Goal: Task Accomplishment & Management: Manage account settings

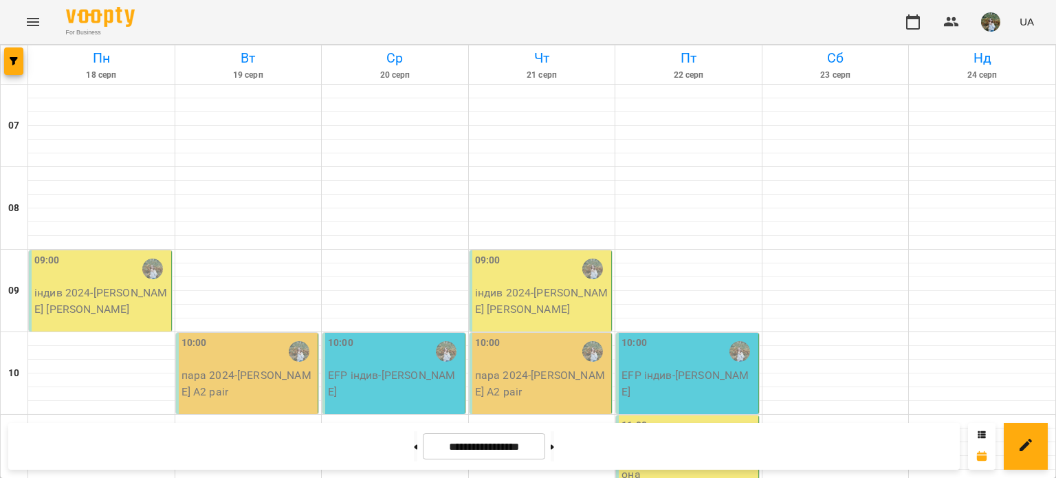
scroll to position [80, 0]
click at [414, 446] on button at bounding box center [415, 446] width 3 height 30
type input "**********"
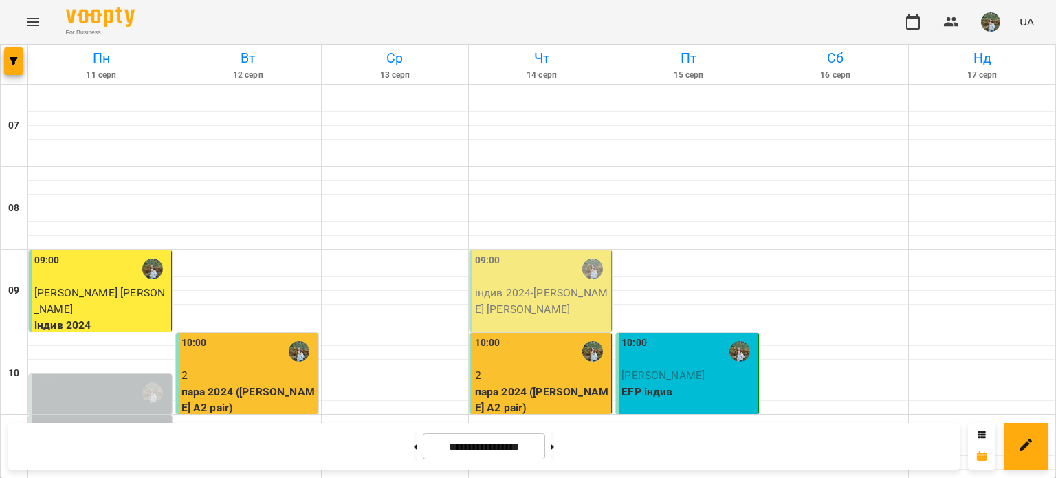
scroll to position [413, 0]
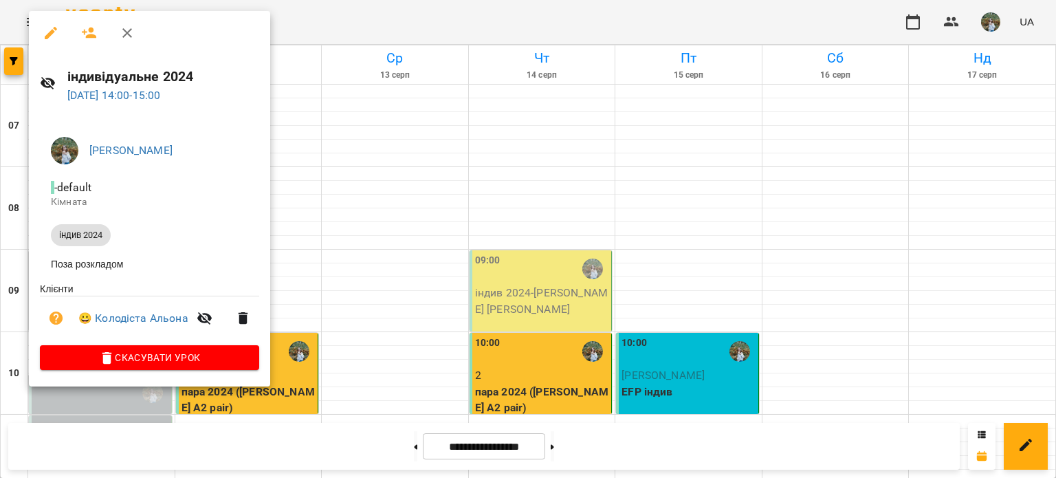
click at [378, 16] on div at bounding box center [528, 239] width 1056 height 478
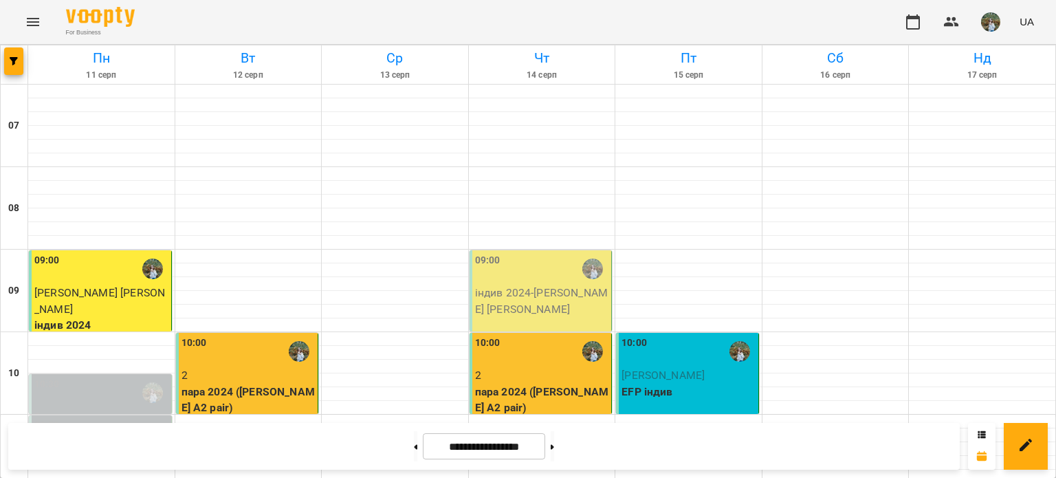
scroll to position [0, 0]
click at [542, 277] on div "09:00" at bounding box center [542, 269] width 134 height 32
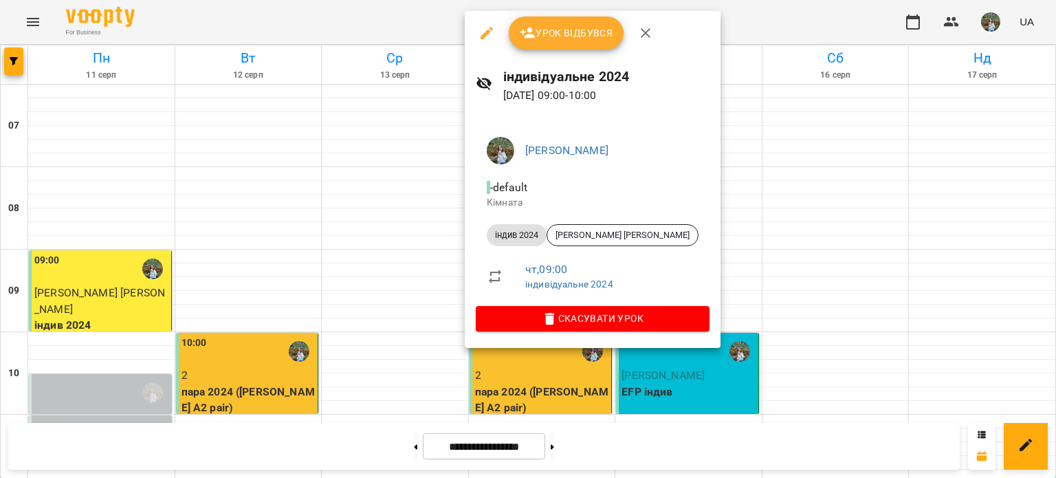
drag, startPoint x: 583, startPoint y: 28, endPoint x: 589, endPoint y: 54, distance: 26.7
click at [583, 28] on span "Урок відбувся" at bounding box center [567, 33] width 94 height 17
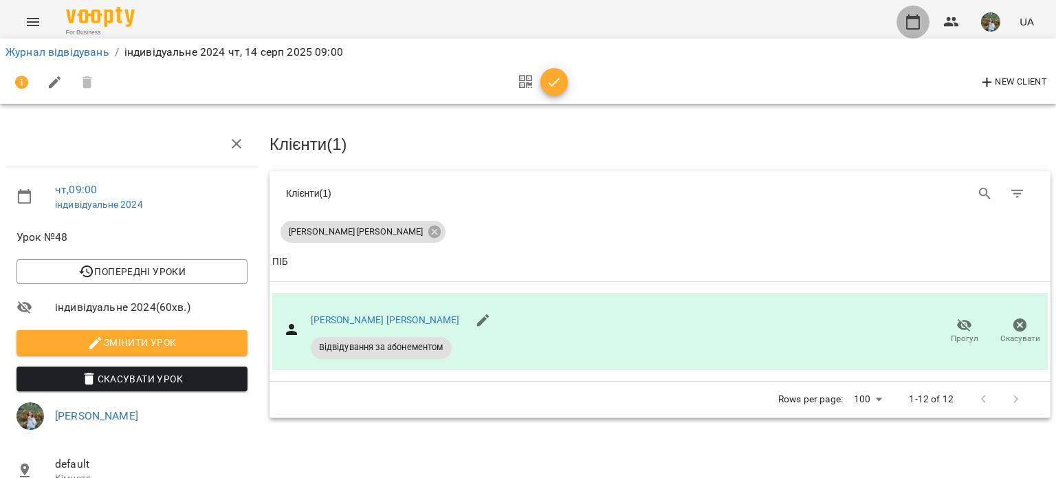
click at [916, 21] on icon "button" at bounding box center [913, 22] width 17 height 17
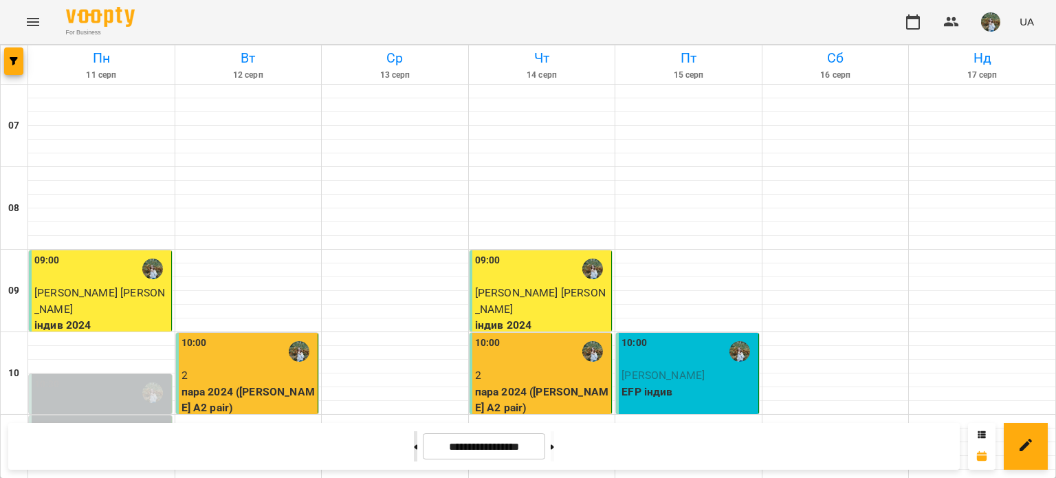
click at [414, 453] on button at bounding box center [415, 446] width 3 height 30
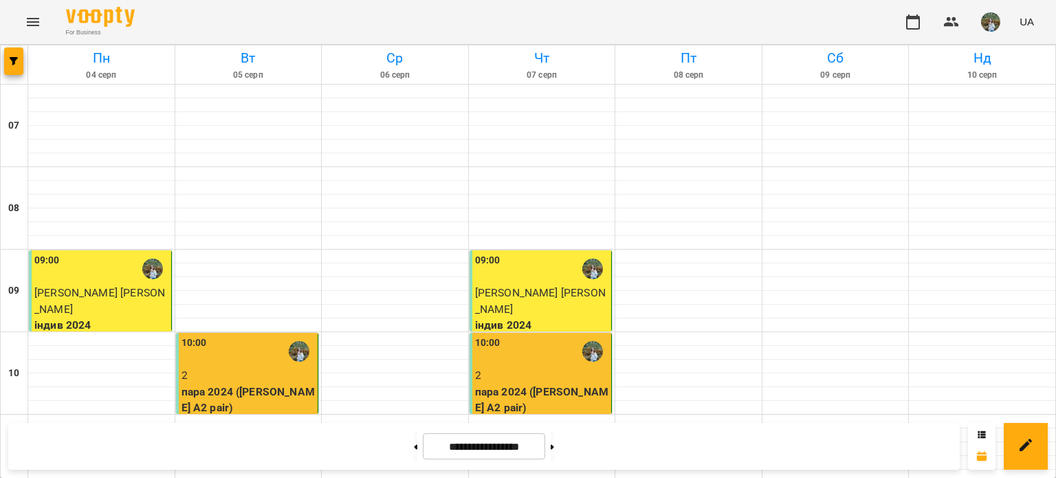
scroll to position [80, 0]
drag, startPoint x: 574, startPoint y: 439, endPoint x: 570, endPoint y: 475, distance: 36.7
click at [554, 440] on button at bounding box center [552, 446] width 3 height 30
type input "**********"
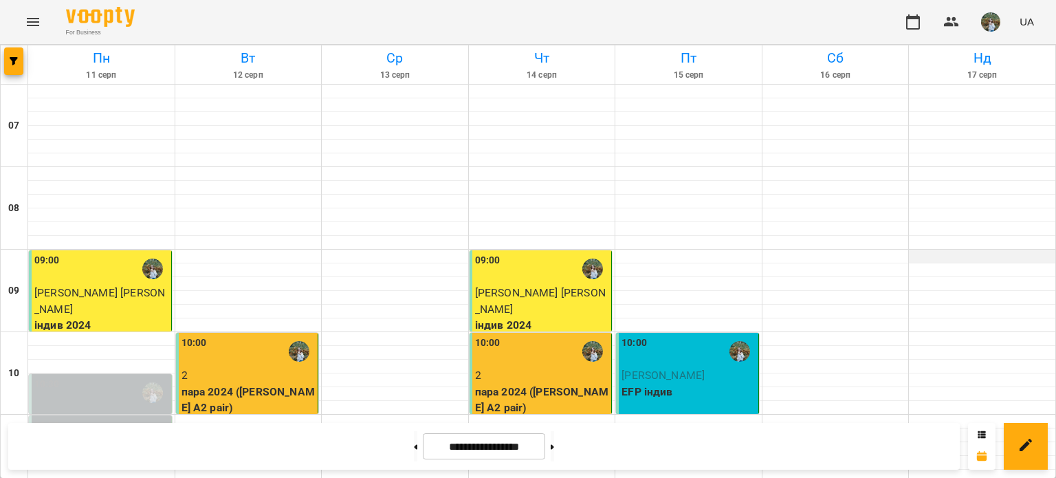
click at [909, 250] on div at bounding box center [982, 257] width 147 height 14
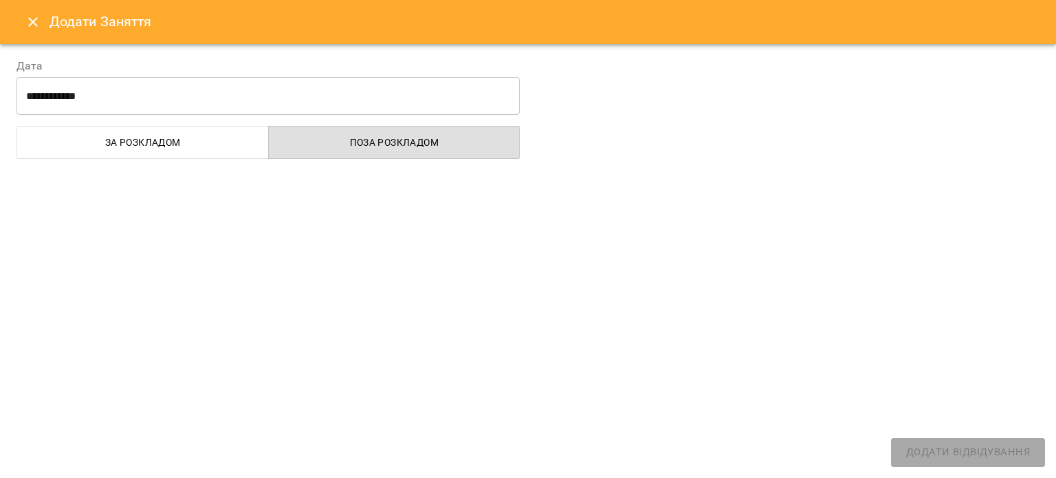
select select "**********"
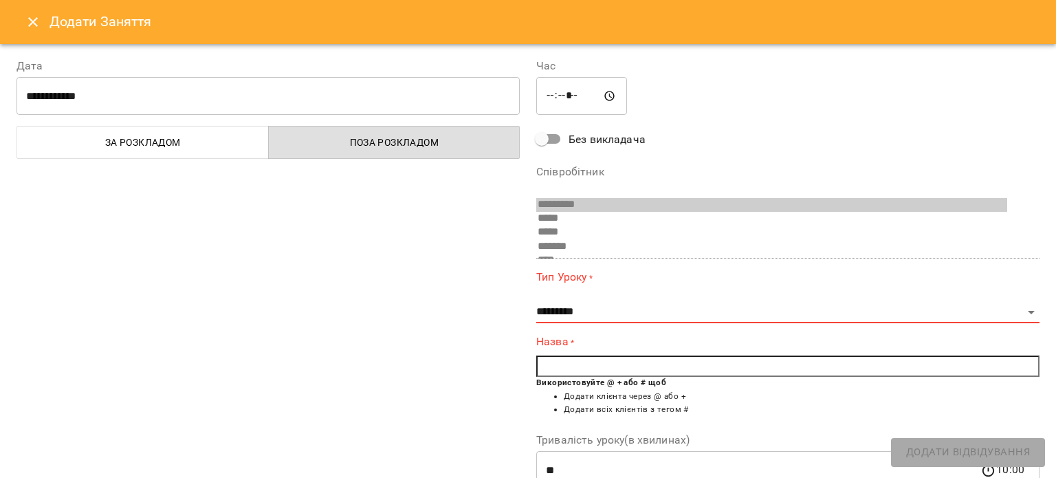
scroll to position [65, 0]
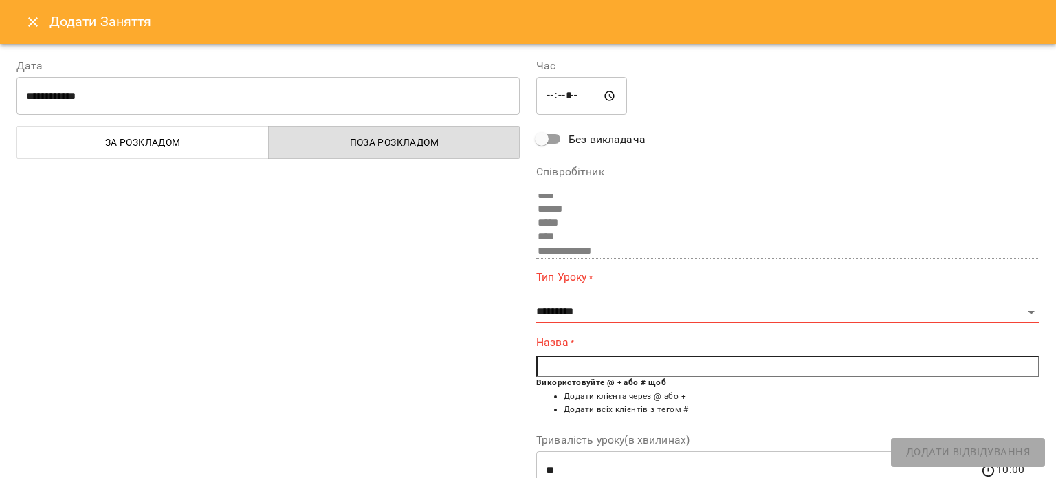
click at [25, 11] on button "Close" at bounding box center [33, 22] width 33 height 33
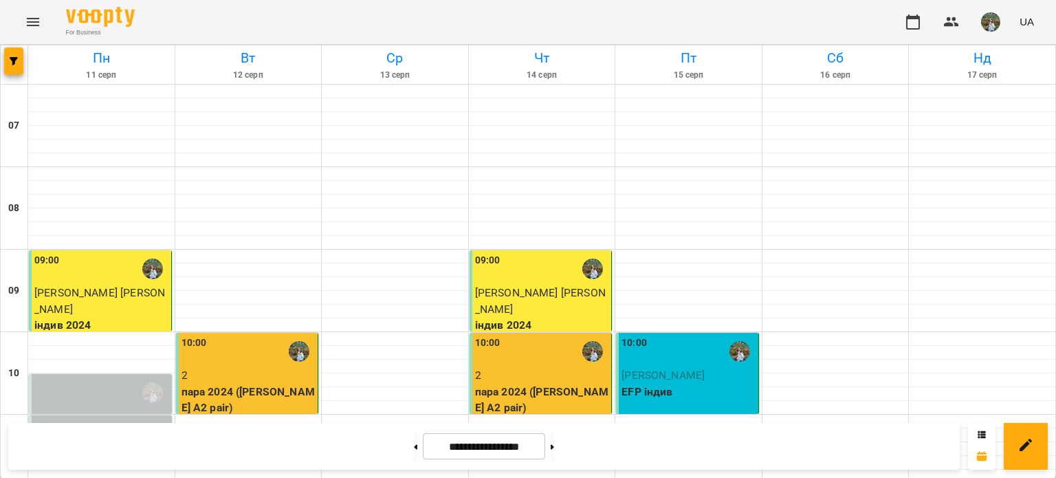
scroll to position [80, 0]
click at [899, 250] on div at bounding box center [836, 257] width 147 height 14
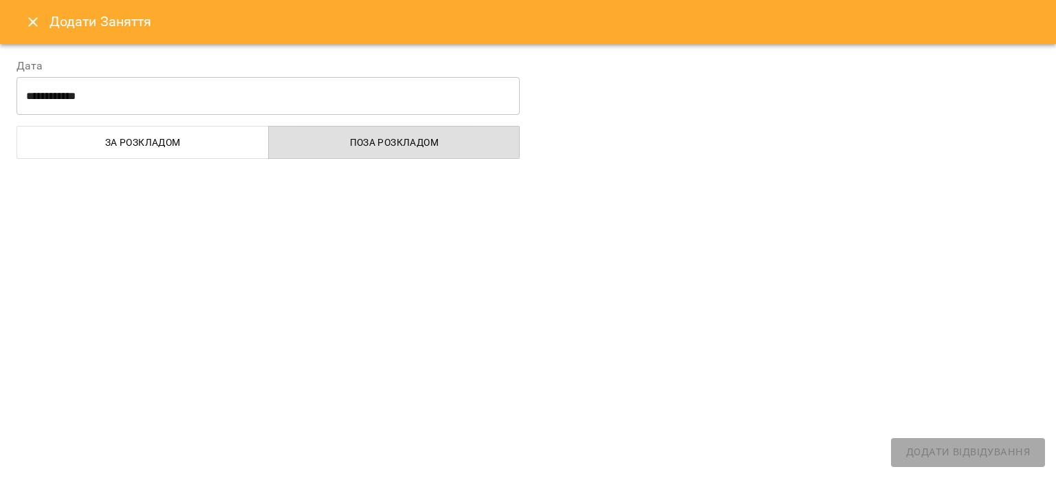
select select "**********"
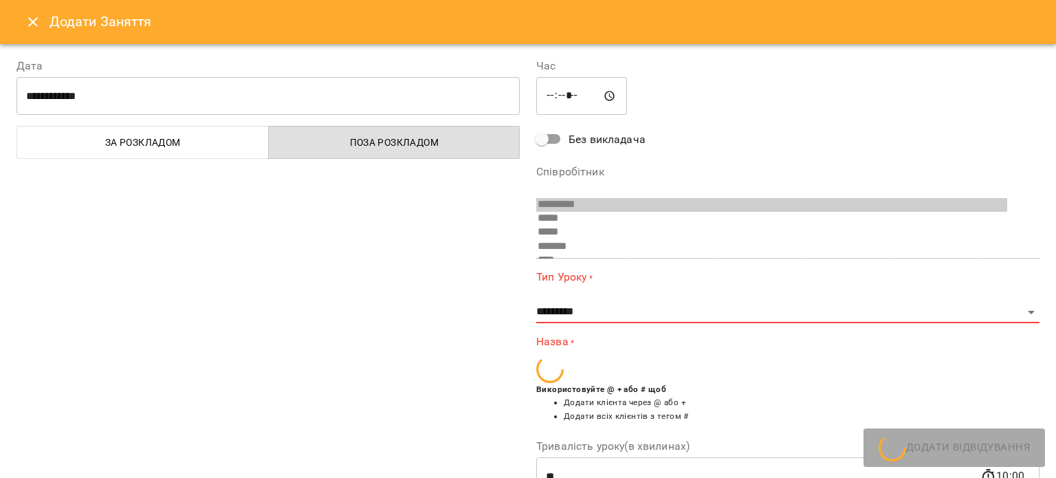
scroll to position [65, 0]
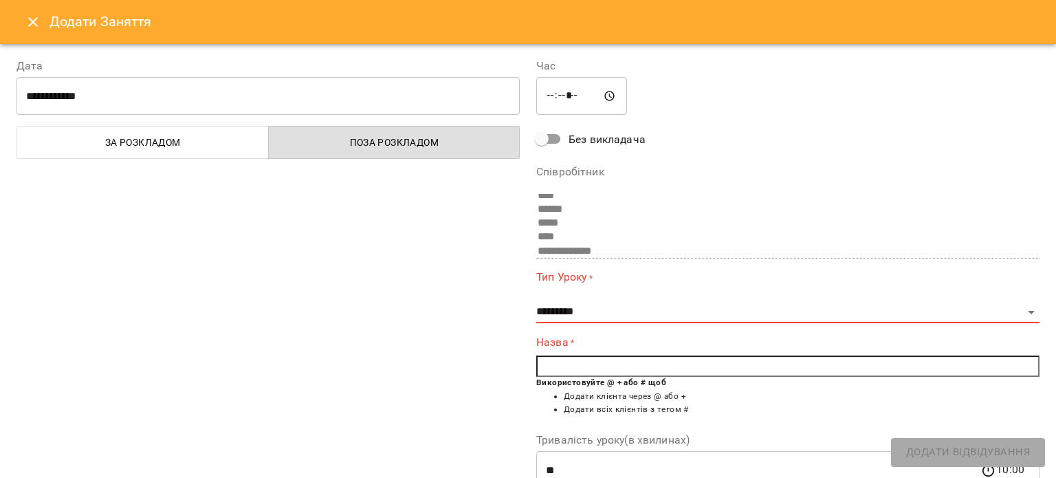
click at [31, 17] on icon "Close" at bounding box center [33, 22] width 17 height 17
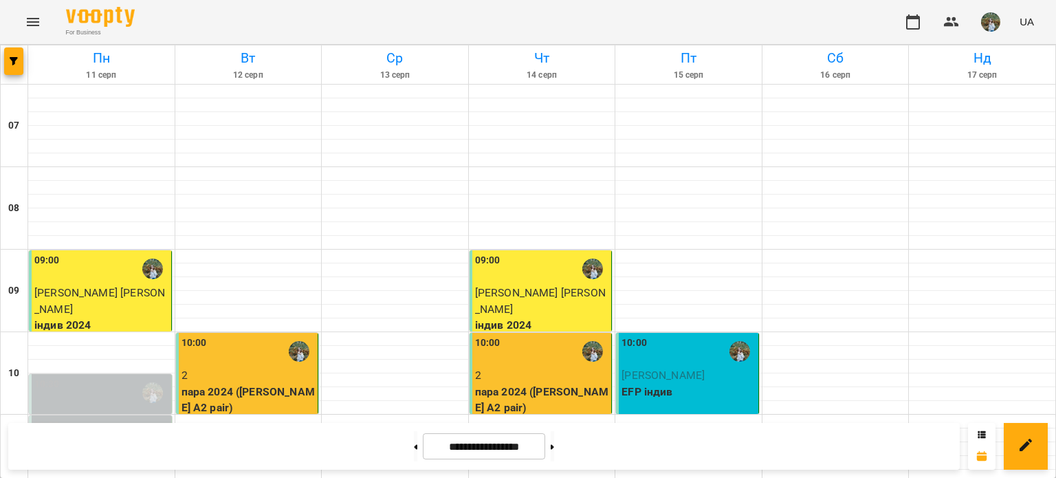
scroll to position [206, 0]
click at [554, 440] on button at bounding box center [552, 446] width 3 height 30
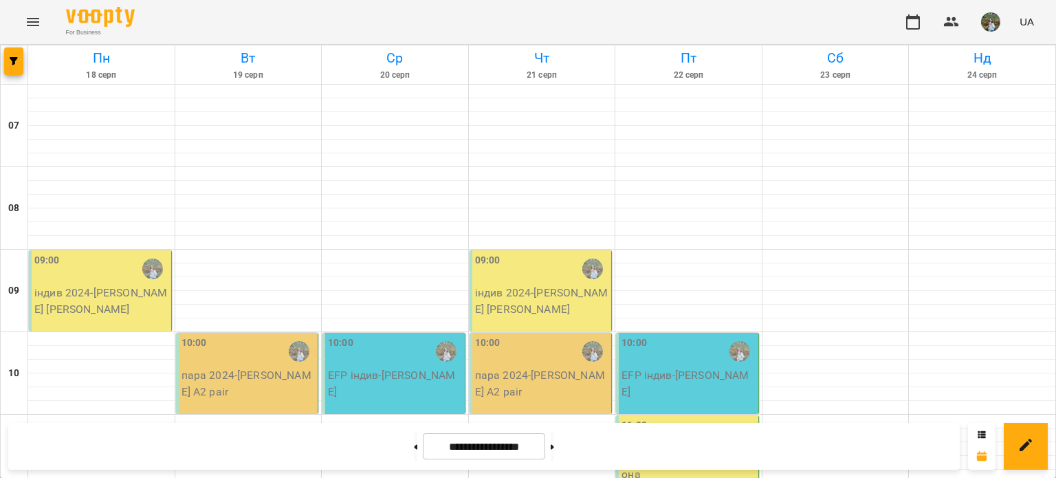
scroll to position [69, 0]
click at [414, 441] on button at bounding box center [415, 446] width 3 height 30
type input "**********"
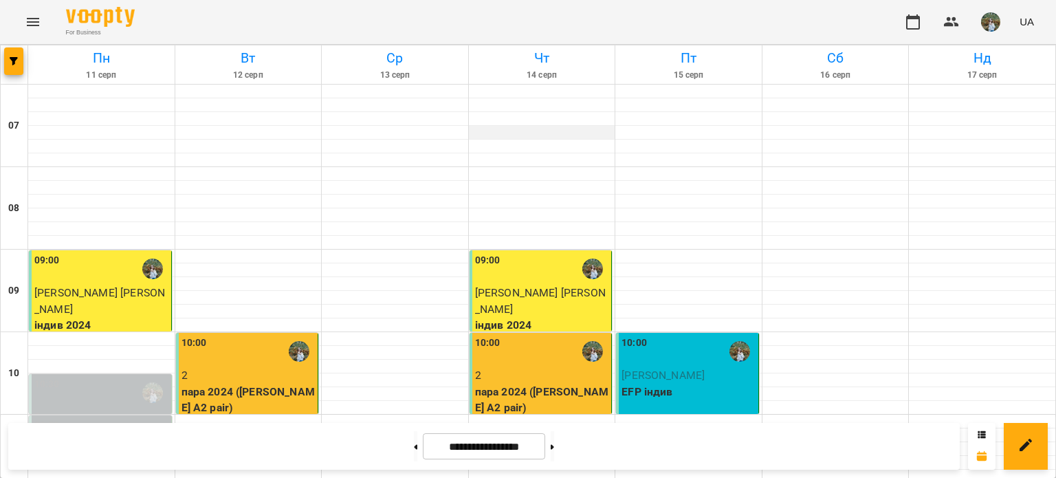
scroll to position [0, 0]
click at [554, 431] on button at bounding box center [552, 446] width 3 height 30
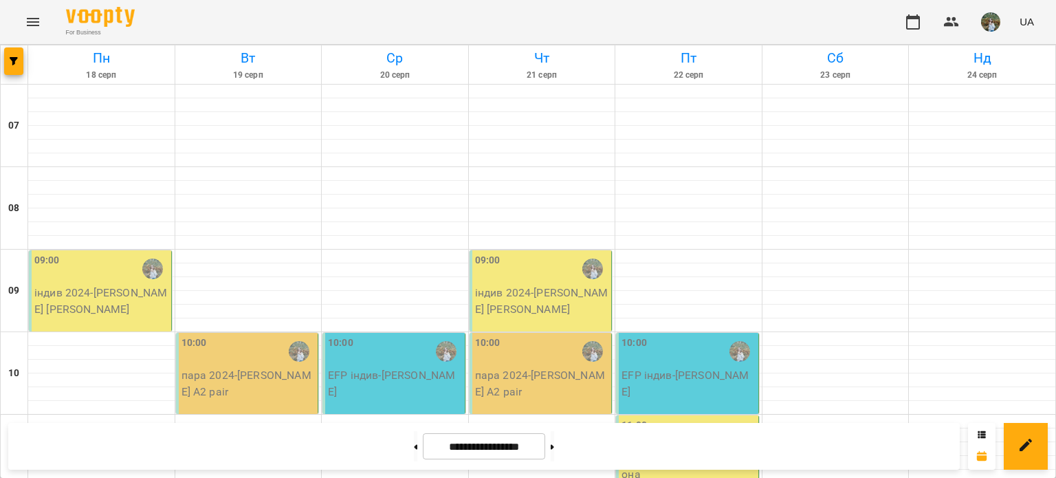
scroll to position [80, 0]
click at [414, 445] on button at bounding box center [415, 446] width 3 height 30
type input "**********"
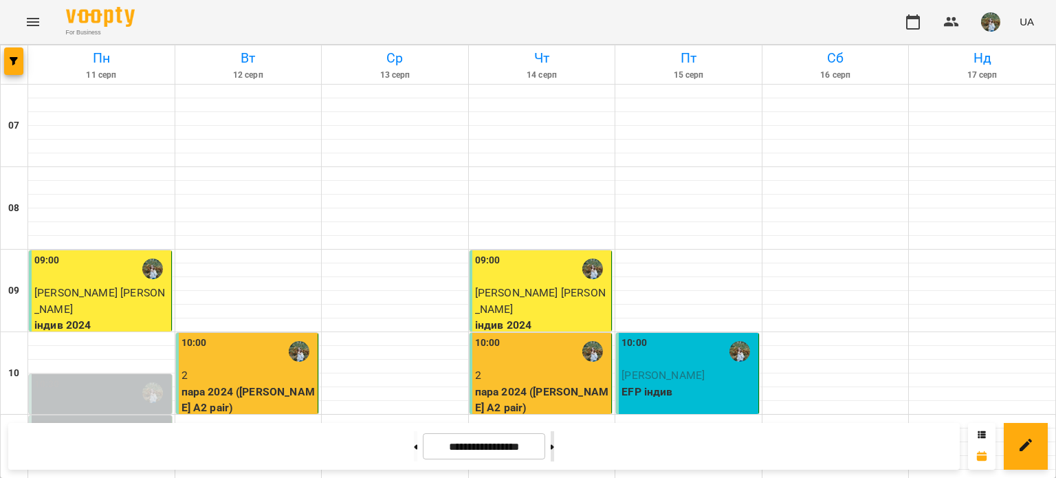
drag, startPoint x: 578, startPoint y: 446, endPoint x: 572, endPoint y: 436, distance: 12.4
click at [554, 446] on button at bounding box center [552, 446] width 3 height 30
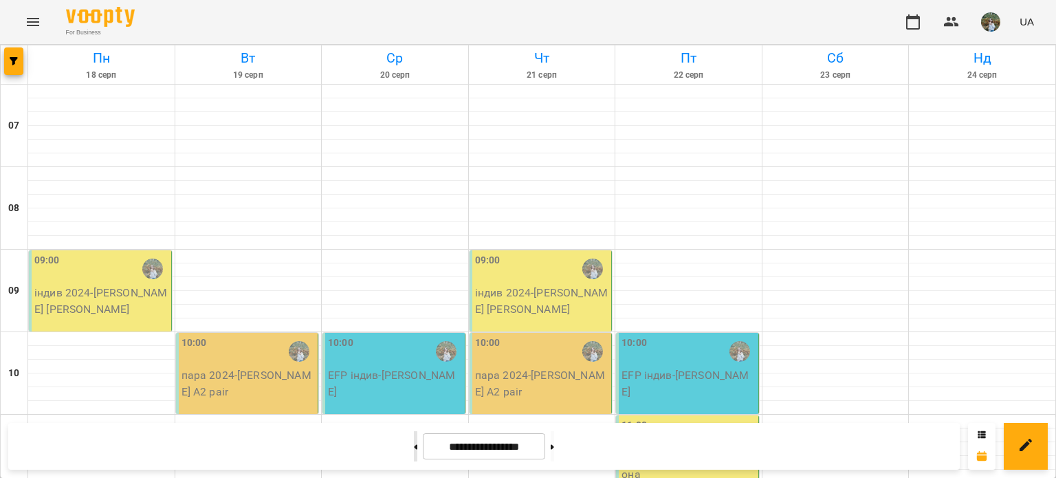
click at [414, 442] on button at bounding box center [415, 446] width 3 height 30
type input "**********"
